Goal: Task Accomplishment & Management: Use online tool/utility

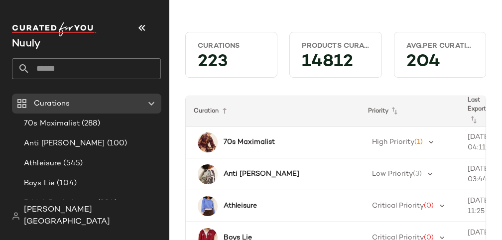
click at [120, 68] on input "text" at bounding box center [95, 68] width 131 height 21
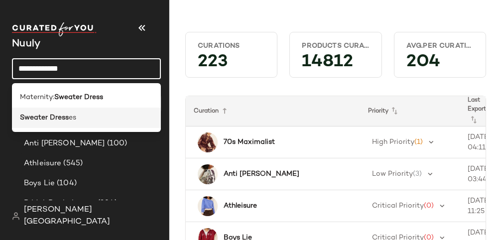
type input "**********"
click at [93, 113] on div "Sweater Dress es" at bounding box center [86, 118] width 133 height 10
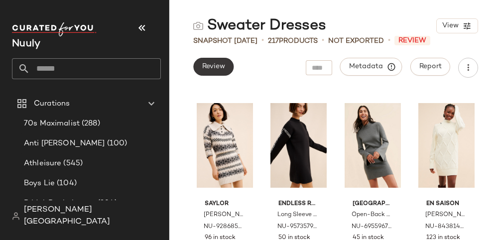
click at [209, 66] on span "Review" at bounding box center [213, 67] width 23 height 8
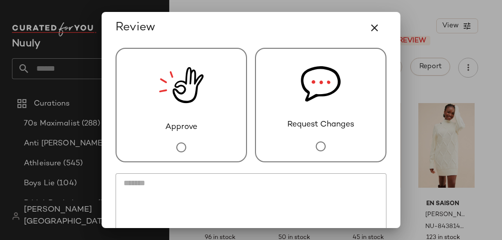
click at [184, 107] on img at bounding box center [181, 85] width 45 height 73
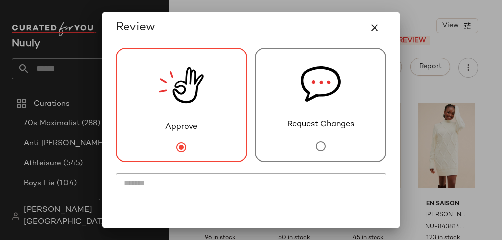
scroll to position [73, 0]
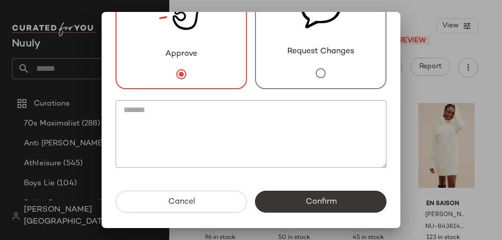
click at [298, 201] on button "Confirm" at bounding box center [320, 202] width 131 height 22
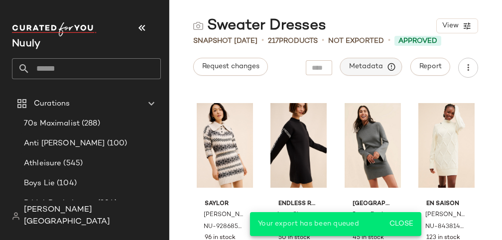
click at [371, 72] on button "Metadata" at bounding box center [371, 67] width 62 height 18
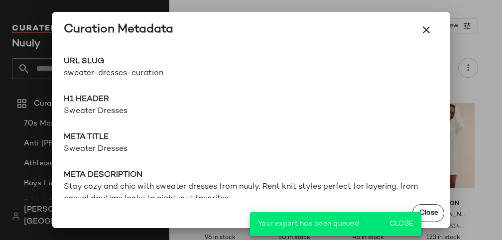
click at [141, 70] on span "sweater-dresses-curation" at bounding box center [157, 74] width 187 height 12
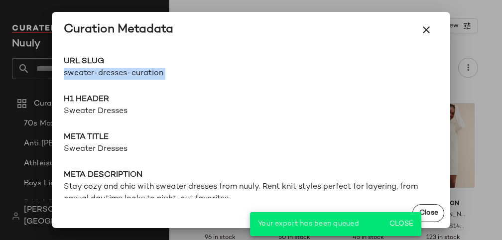
click at [141, 70] on span "sweater-dresses-curation" at bounding box center [157, 74] width 187 height 12
copy div "sweater-dresses-curation Go to Shop"
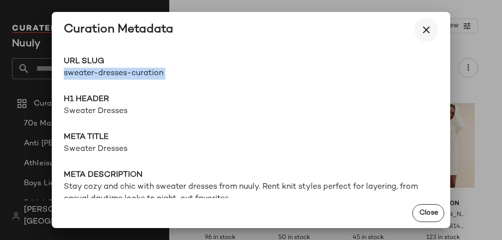
click at [427, 28] on icon "button" at bounding box center [426, 30] width 12 height 12
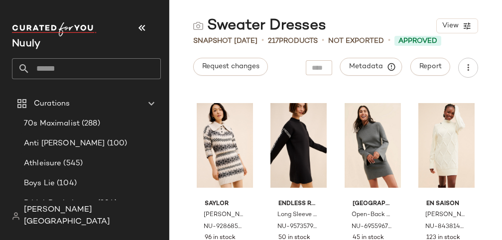
click at [106, 69] on input "text" at bounding box center [95, 68] width 131 height 21
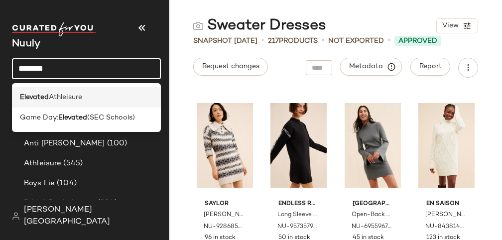
type input "********"
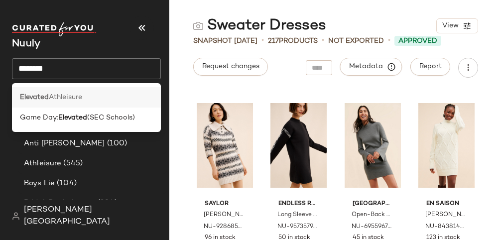
click at [91, 99] on div "Elevated Athleisure" at bounding box center [86, 97] width 133 height 10
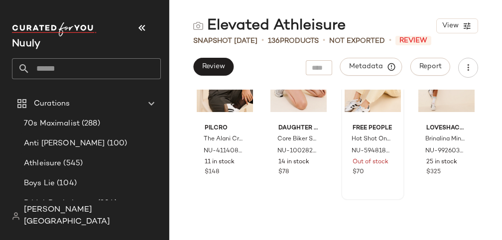
scroll to position [474, 0]
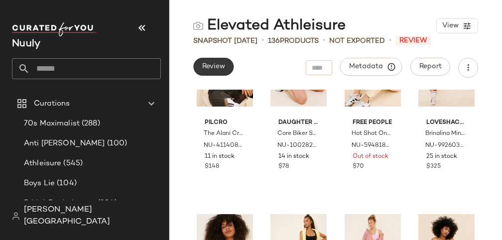
click at [216, 63] on span "Review" at bounding box center [213, 67] width 23 height 8
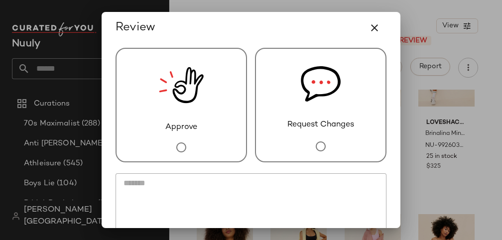
click at [201, 101] on img at bounding box center [181, 85] width 45 height 73
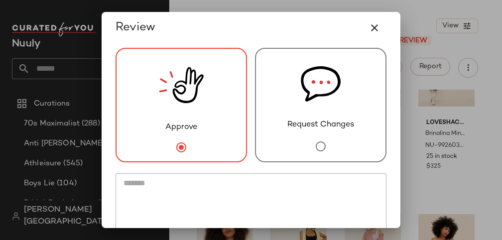
scroll to position [73, 0]
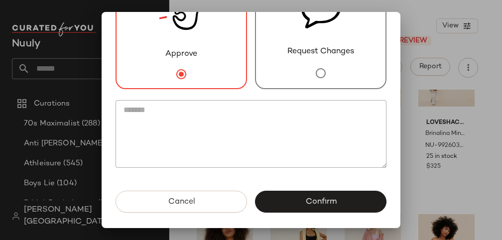
click at [311, 189] on div "Approve Request Changes" at bounding box center [251, 81] width 287 height 220
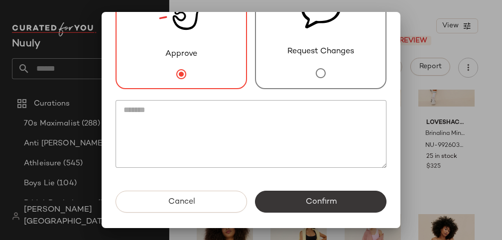
click at [313, 201] on span "Confirm" at bounding box center [320, 201] width 31 height 9
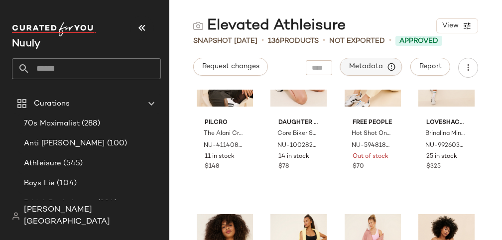
click at [368, 63] on span "Metadata" at bounding box center [371, 66] width 45 height 9
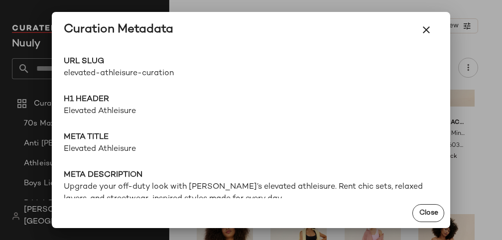
click at [110, 70] on span "elevated-athleisure-curation" at bounding box center [157, 74] width 187 height 12
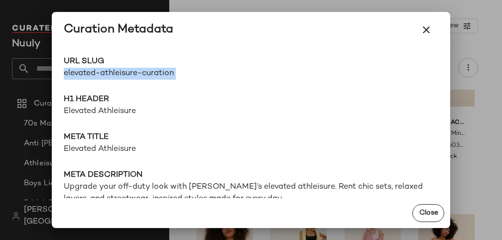
click at [110, 70] on span "elevated-athleisure-curation" at bounding box center [157, 74] width 187 height 12
copy div "elevated-athleisure-curation Go to Shop"
